Goal: Task Accomplishment & Management: Manage account settings

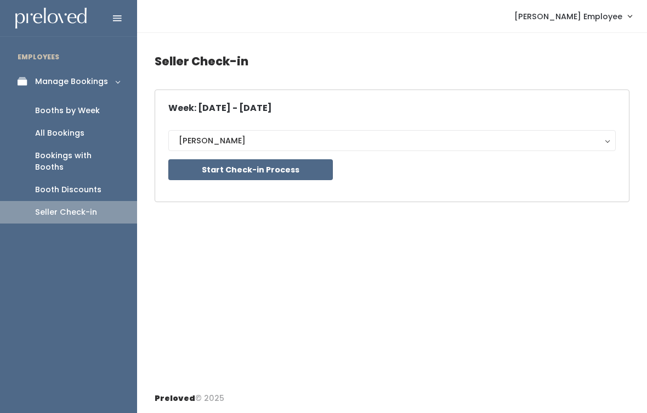
click at [55, 106] on div "Booths by Week" at bounding box center [67, 111] width 65 height 12
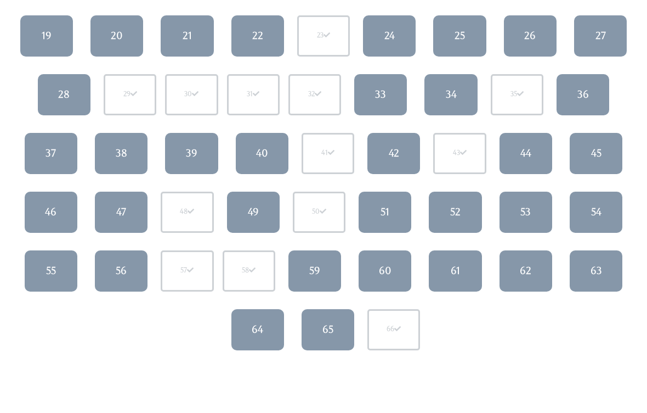
scroll to position [246, 0]
click at [252, 143] on link "40" at bounding box center [262, 153] width 53 height 41
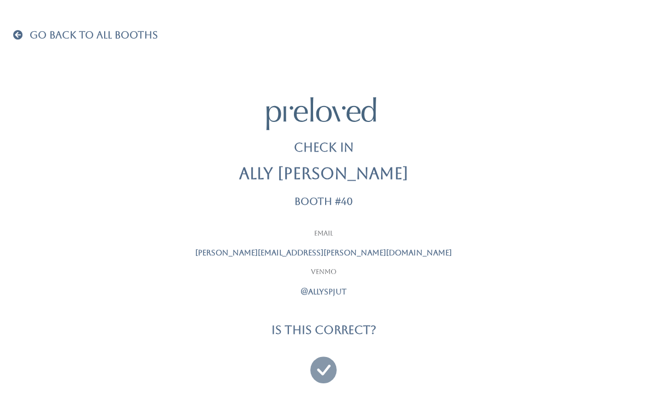
click at [329, 365] on icon at bounding box center [323, 364] width 26 height 37
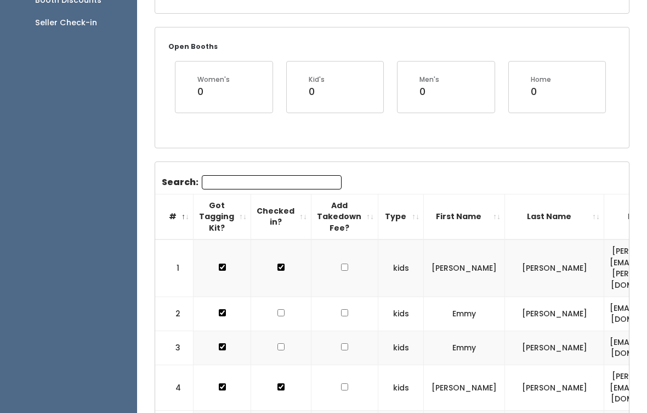
scroll to position [190, 0]
click at [300, 179] on input "Search:" at bounding box center [272, 181] width 140 height 14
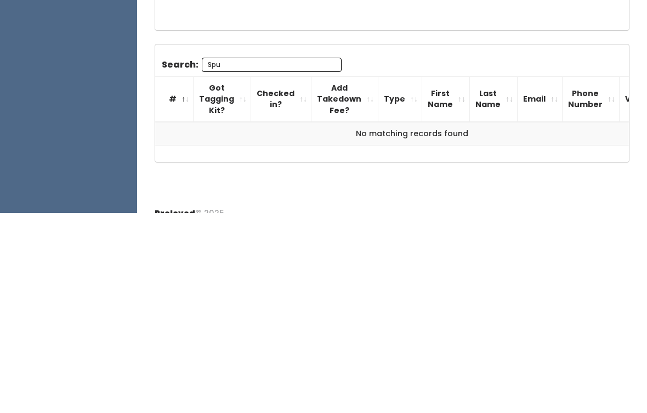
scroll to position [120, 0]
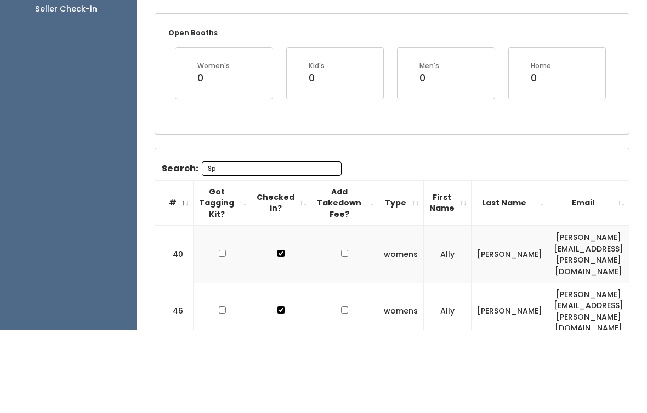
type input "S"
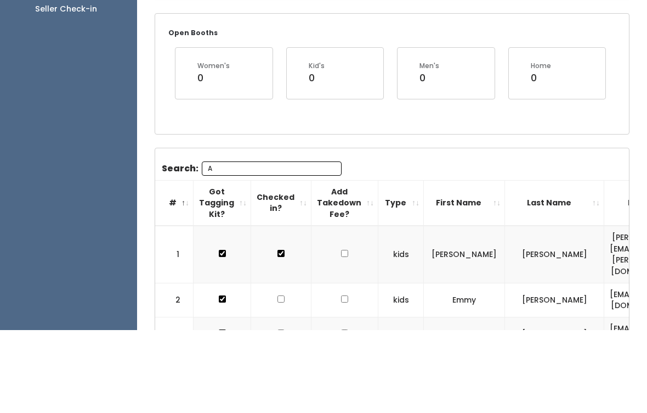
type input "Al"
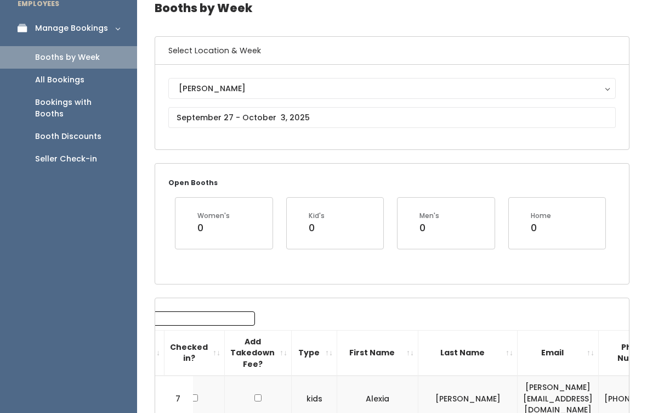
scroll to position [0, 0]
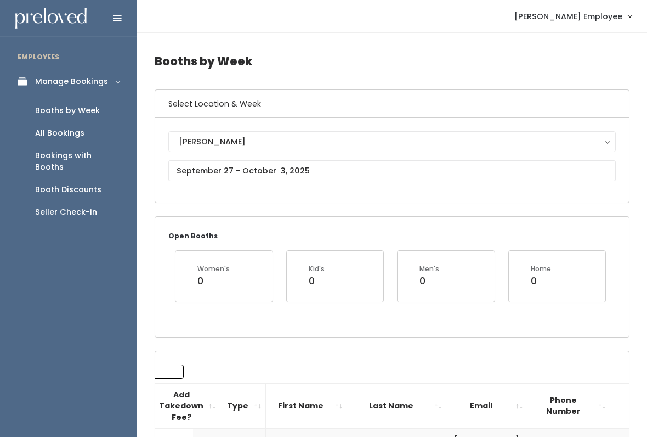
click at [93, 206] on div "Seller Check-in" at bounding box center [66, 212] width 62 height 12
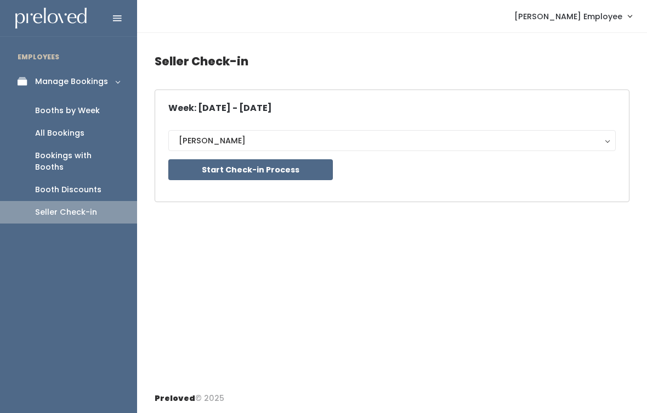
click at [313, 166] on button "Start Check-in Process" at bounding box center [250, 169] width 165 height 21
click at [84, 111] on div "Booths by Week" at bounding box center [67, 111] width 65 height 12
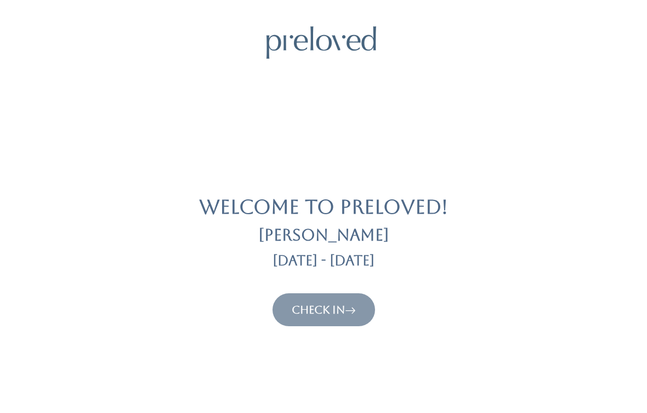
click at [347, 308] on link "Check In" at bounding box center [324, 309] width 64 height 13
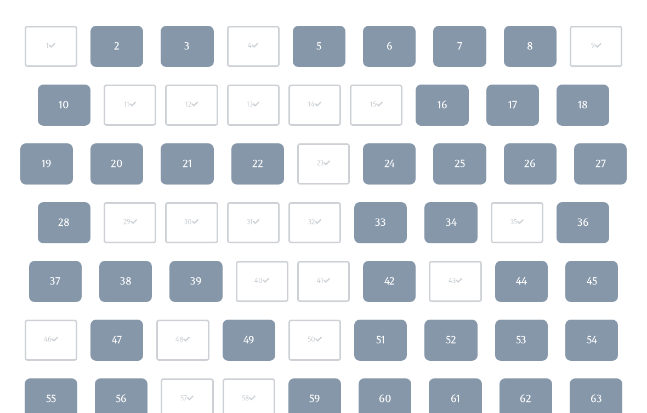
scroll to position [118, 0]
click at [264, 281] on span at bounding box center [266, 280] width 7 height 7
click at [268, 285] on div "40" at bounding box center [262, 280] width 53 height 41
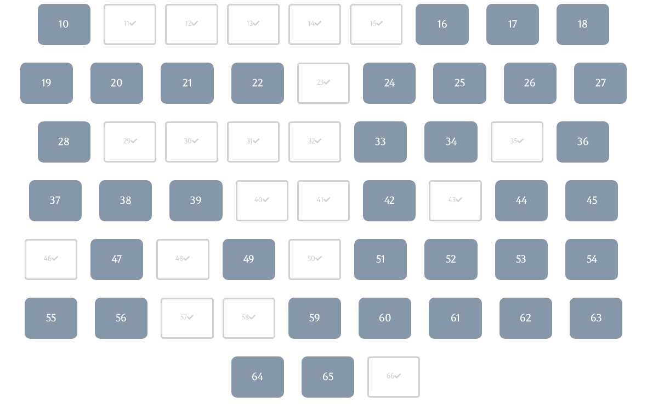
scroll to position [204, 0]
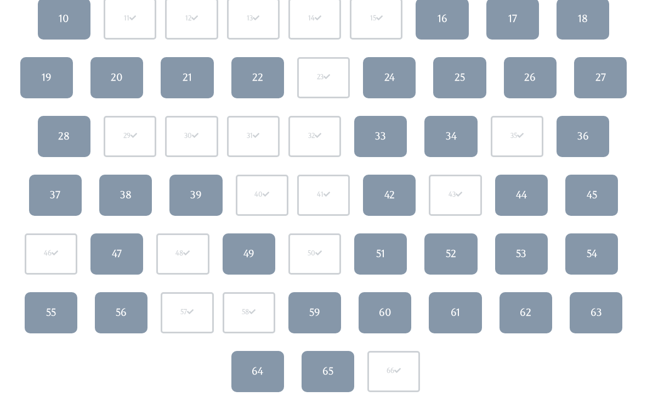
click at [53, 256] on span at bounding box center [55, 253] width 7 height 7
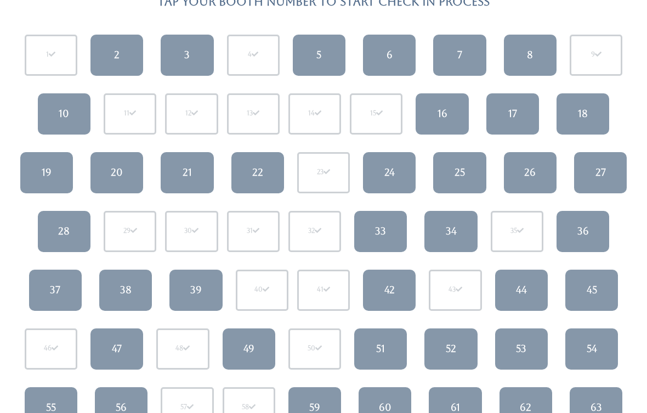
scroll to position [0, 0]
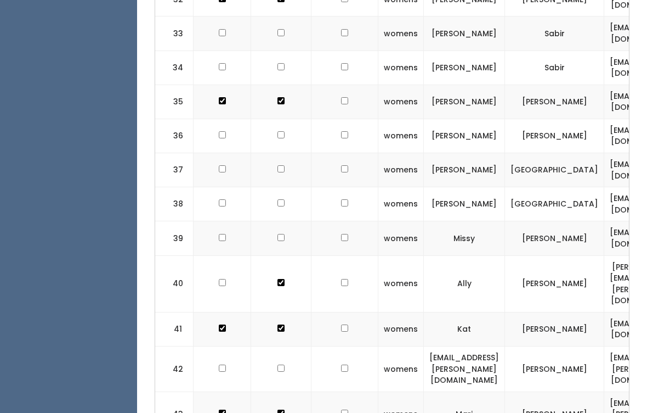
scroll to position [1710, 0]
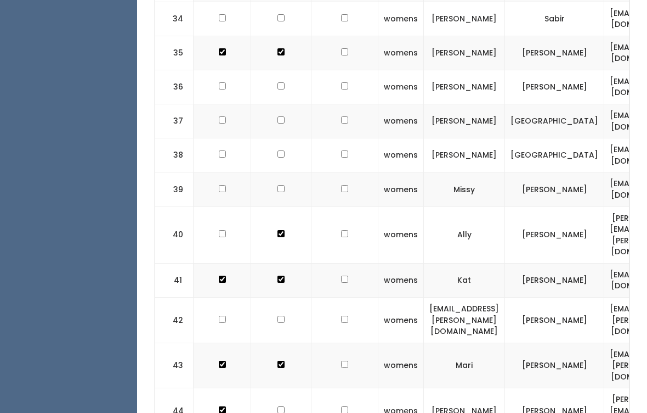
checkbox input "true"
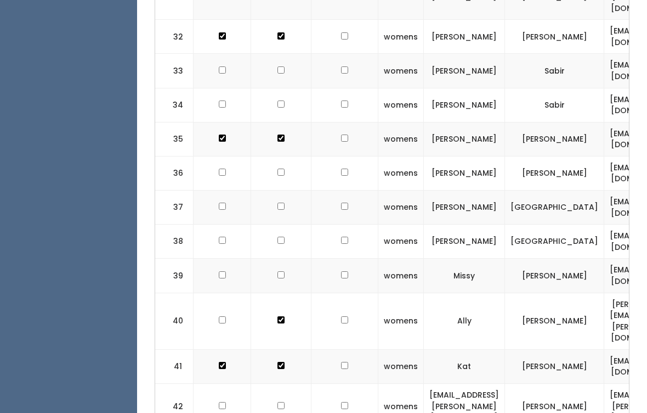
scroll to position [1571, 0]
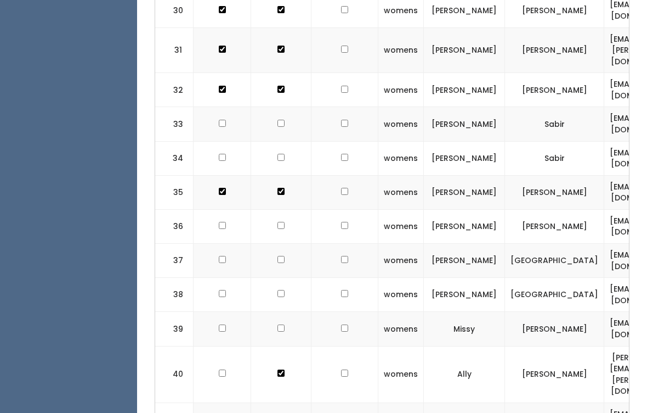
click at [219, 369] on input "checkbox" at bounding box center [222, 372] width 7 height 7
checkbox input "true"
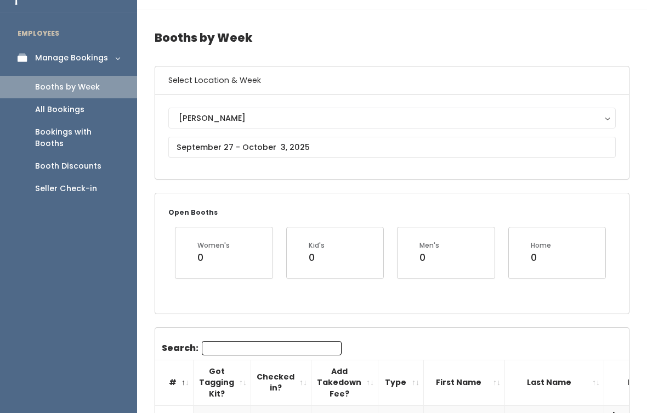
scroll to position [0, 0]
